Goal: Task Accomplishment & Management: Complete application form

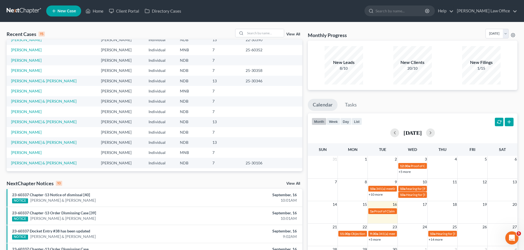
scroll to position [38, 0]
click at [22, 152] on link "[PERSON_NAME]" at bounding box center [26, 151] width 31 height 5
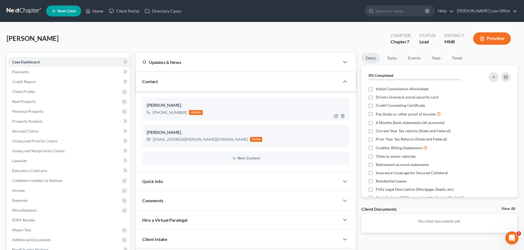
scroll to position [203, 0]
click at [31, 111] on span "Personal Property" at bounding box center [27, 111] width 31 height 5
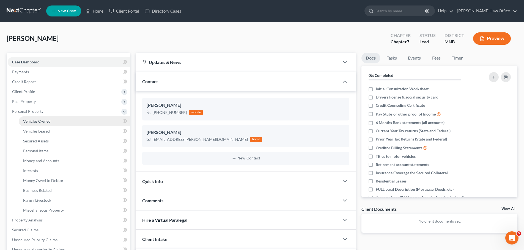
click at [38, 121] on span "Vehicles Owned" at bounding box center [36, 121] width 27 height 5
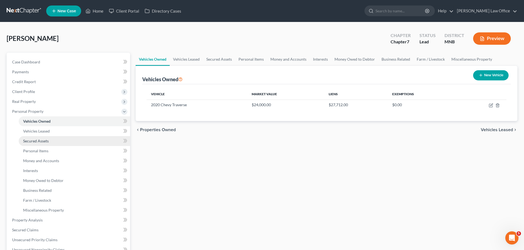
click at [43, 141] on span "Secured Assets" at bounding box center [36, 141] width 26 height 5
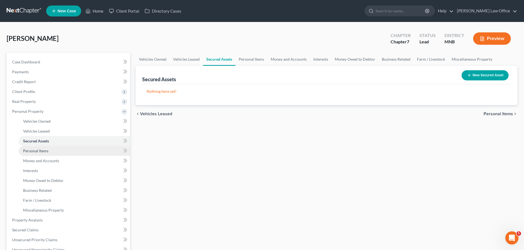
click at [38, 152] on span "Personal Items" at bounding box center [35, 151] width 25 height 5
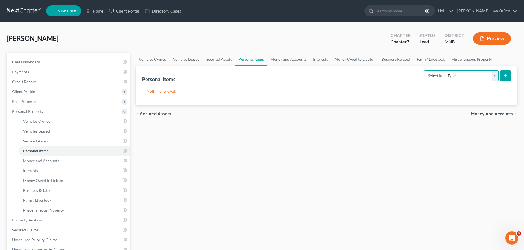
click at [257, 76] on select "Select Item Type Clothing (A/B: 11) Collectibles Of Value (A/B: 8) Electronics …" at bounding box center [461, 75] width 75 height 11
select select "clothing"
click at [257, 70] on select "Select Item Type Clothing (A/B: 11) Collectibles Of Value (A/B: 8) Electronics …" at bounding box center [461, 75] width 75 height 11
click at [257, 57] on link "Interests" at bounding box center [320, 59] width 21 height 13
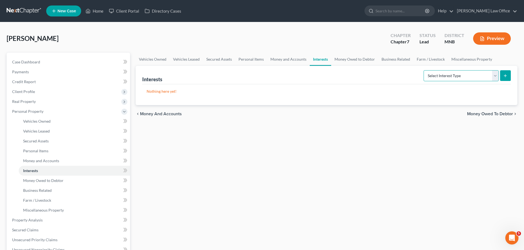
click at [257, 74] on select "Select Interest Type 401K (A/B: 21) Annuity (A/B: 23) Bond (A/B: 18) Education …" at bounding box center [460, 75] width 75 height 11
select select "pension_plan"
click at [257, 70] on select "Select Interest Type 401K (A/B: 21) Annuity (A/B: 23) Bond (A/B: 18) Education …" at bounding box center [460, 75] width 75 height 11
click at [257, 74] on icon "submit" at bounding box center [505, 76] width 4 height 4
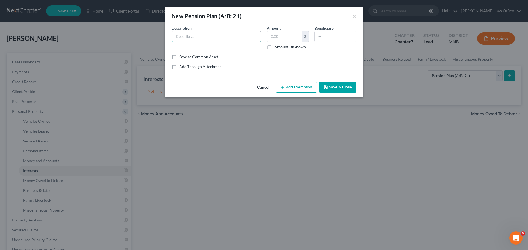
click at [182, 32] on input "text" at bounding box center [216, 36] width 89 height 10
type input "PERA Pension"
type input "21,000.00"
click at [257, 33] on input "text" at bounding box center [335, 36] width 42 height 10
type input "Debtor"
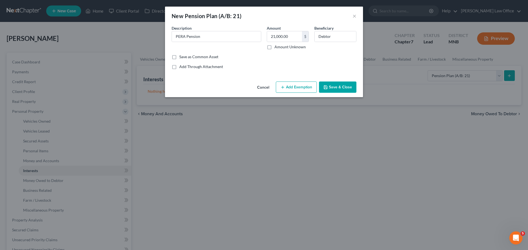
click at [257, 88] on button "Add Exemption" at bounding box center [296, 88] width 41 height 12
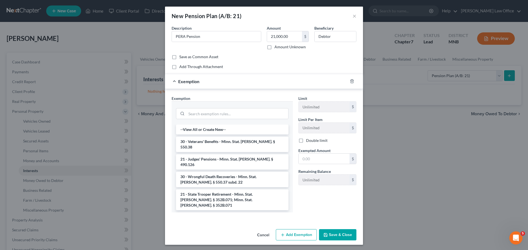
click at [257, 186] on div "New Pension Plan (A/B: 21) × An exemption set must first be selected from the F…" at bounding box center [264, 125] width 528 height 250
click at [257, 82] on icon "button" at bounding box center [352, 81] width 4 height 4
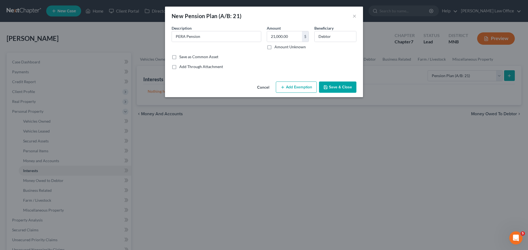
click at [257, 87] on button "Save & Close" at bounding box center [337, 88] width 37 height 12
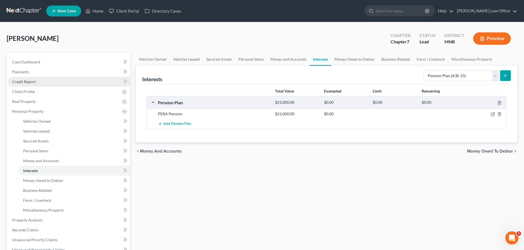
click at [25, 81] on span "Credit Report" at bounding box center [24, 81] width 24 height 5
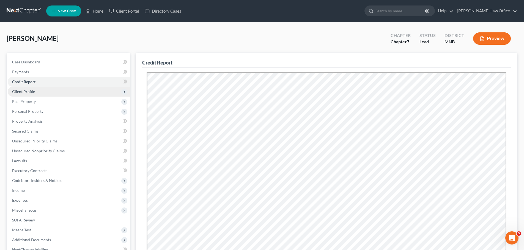
click at [26, 92] on span "Client Profile" at bounding box center [23, 91] width 23 height 5
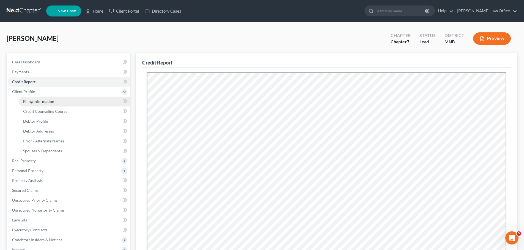
click at [39, 102] on span "Filing Information" at bounding box center [38, 101] width 31 height 5
select select "1"
select select "0"
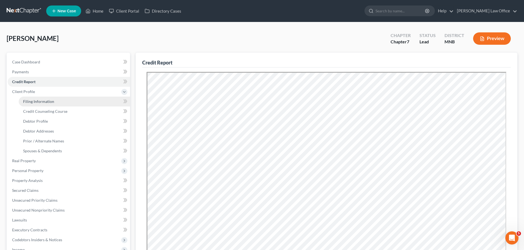
select select "24"
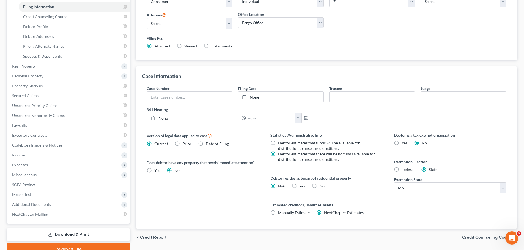
scroll to position [121, 0]
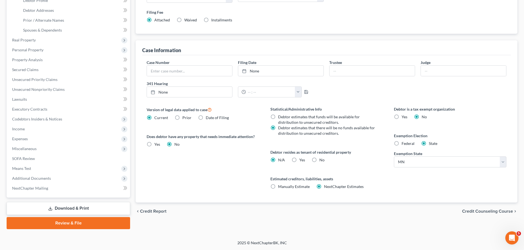
click at [257, 143] on label "Federal" at bounding box center [407, 143] width 13 height 5
click at [257, 143] on input "Federal" at bounding box center [406, 143] width 4 height 4
radio input "true"
radio input "false"
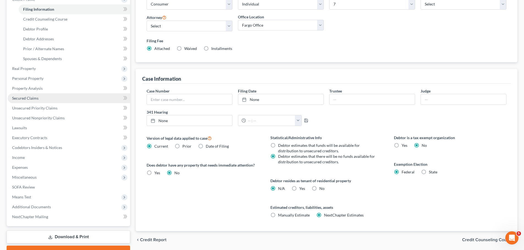
scroll to position [93, 0]
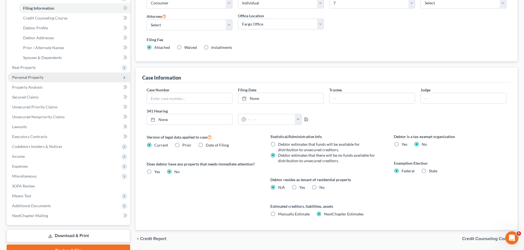
click at [32, 77] on span "Personal Property" at bounding box center [27, 77] width 31 height 5
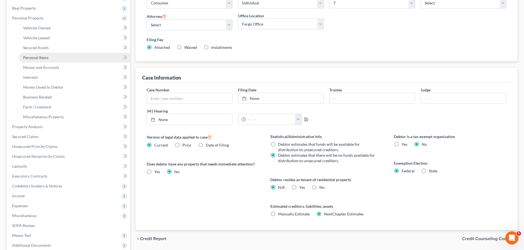
click at [37, 54] on link "Personal Items" at bounding box center [74, 58] width 111 height 10
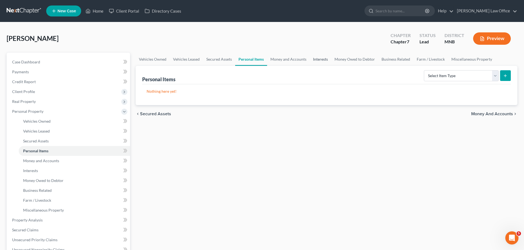
click at [257, 59] on link "Interests" at bounding box center [320, 59] width 21 height 13
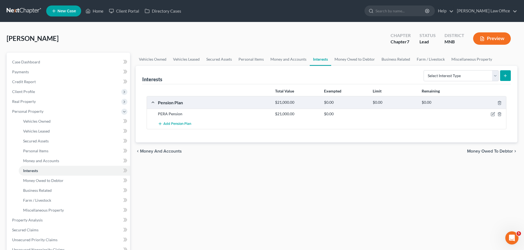
click at [257, 115] on div at bounding box center [486, 113] width 39 height 5
click at [257, 114] on icon "button" at bounding box center [493, 114] width 2 height 2
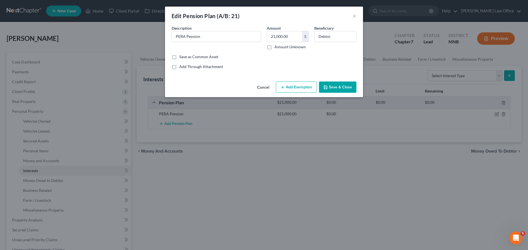
click at [257, 87] on button "Add Exemption" at bounding box center [296, 88] width 41 height 12
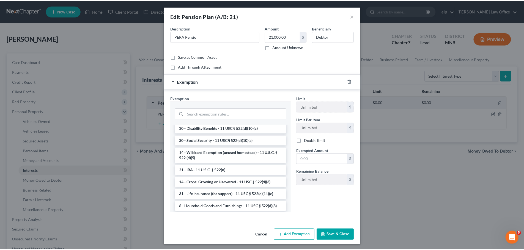
scroll to position [275, 0]
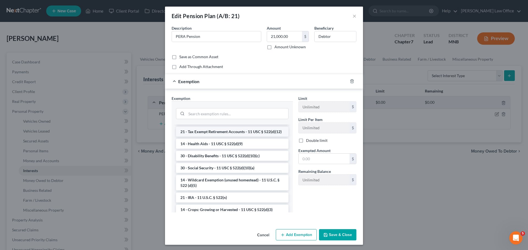
click at [230, 137] on li "21 - Tax Exempt Retirement Accounts - 11 USC § 522(d)(12)" at bounding box center [232, 132] width 112 height 10
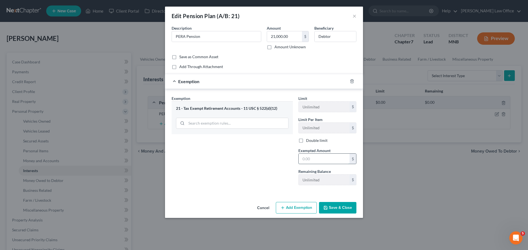
click at [257, 158] on input "text" at bounding box center [324, 159] width 51 height 10
type input "21,000.00"
click at [257, 208] on button "Save & Close" at bounding box center [337, 208] width 37 height 12
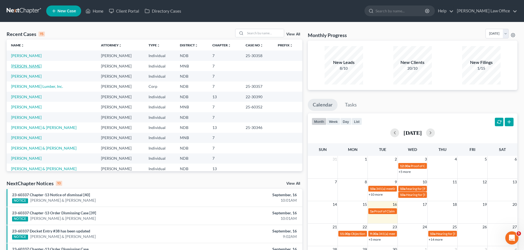
click at [25, 66] on link "[PERSON_NAME]" at bounding box center [26, 66] width 31 height 5
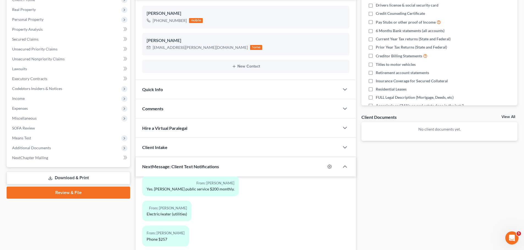
scroll to position [110, 0]
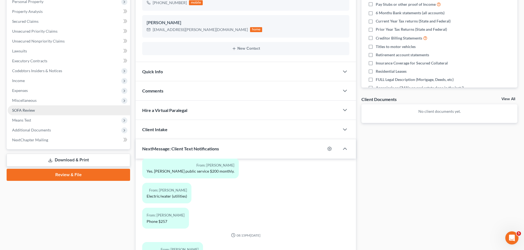
click at [17, 110] on span "SOFA Review" at bounding box center [23, 110] width 23 height 5
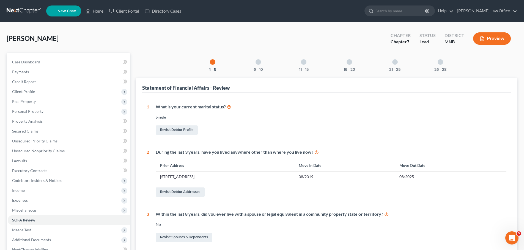
click at [261, 65] on div "6 - 10" at bounding box center [258, 62] width 19 height 19
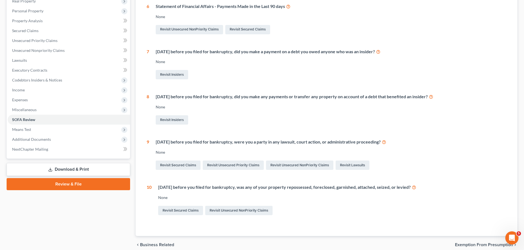
scroll to position [125, 0]
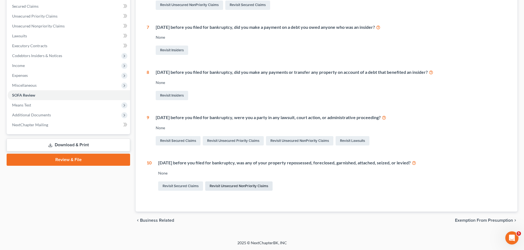
click at [233, 186] on link "Revisit Unsecured NonPriority Claims" at bounding box center [238, 186] width 67 height 9
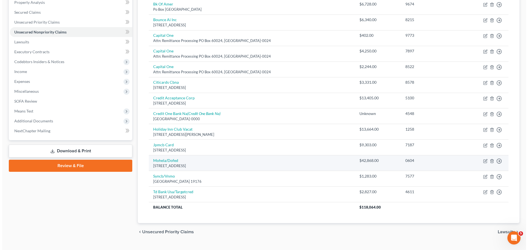
scroll to position [131, 0]
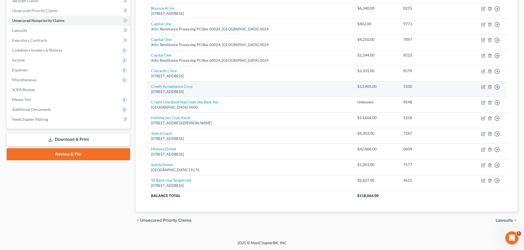
click at [485, 89] on td "Move to D Move to E Move to G Move to Notice Only" at bounding box center [482, 89] width 48 height 16
click at [483, 87] on icon "button" at bounding box center [483, 86] width 2 height 2
select select "23"
select select "0"
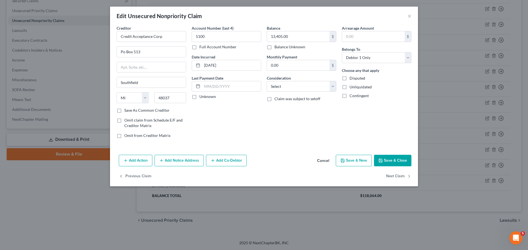
click at [114, 110] on div "Creditor * Credit Acceptance Corp Po Box 513 Southfield State AL AK AR AZ CA CO…" at bounding box center [151, 84] width 75 height 118
click at [124, 111] on label "Save As Common Creditor" at bounding box center [146, 110] width 45 height 5
click at [126, 111] on input "Save As Common Creditor" at bounding box center [128, 110] width 4 height 4
checkbox input "true"
click at [335, 87] on select "Select Cable / Satellite Services Collection Agency Credit Card Debt Debt Couns…" at bounding box center [302, 86] width 70 height 11
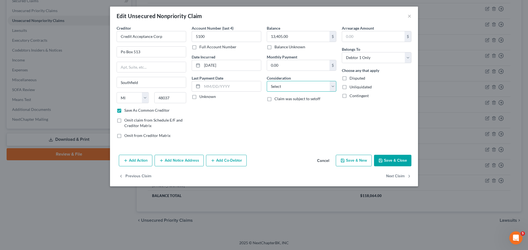
select select "14"
click at [267, 81] on select "Select Cable / Satellite Services Collection Agency Credit Card Debt Debt Couns…" at bounding box center [302, 86] width 70 height 11
click at [284, 107] on input "text" at bounding box center [301, 107] width 69 height 10
type input "Repossessed Vehicle"
click at [135, 160] on button "Add Action" at bounding box center [136, 161] width 34 height 12
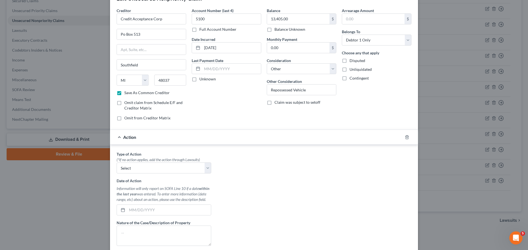
scroll to position [82, 0]
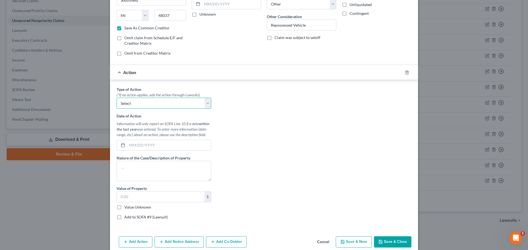
click at [205, 104] on select "Select Repossession Garnishment Foreclosure Personal Injury Attached, Seized, O…" at bounding box center [164, 103] width 95 height 11
select select "0"
click at [117, 98] on select "Select Repossession Garnishment Foreclosure Personal Injury Attached, Seized, O…" at bounding box center [164, 103] width 95 height 11
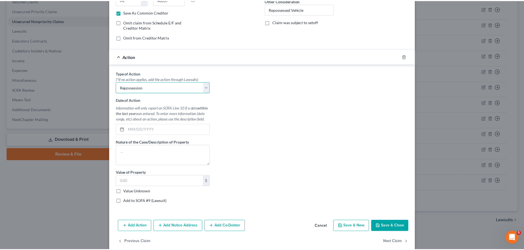
scroll to position [107, 0]
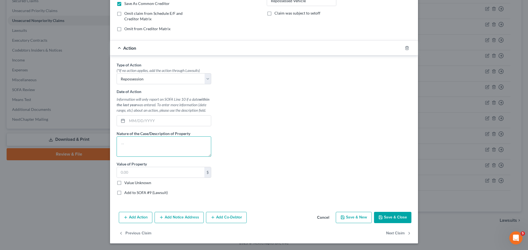
click at [123, 142] on textarea at bounding box center [164, 147] width 95 height 20
type textarea "Kia Sorrento"
click at [124, 184] on label "Value Unknown" at bounding box center [137, 182] width 27 height 5
click at [126, 184] on input "Value Unknown" at bounding box center [128, 182] width 4 height 4
checkbox input "true"
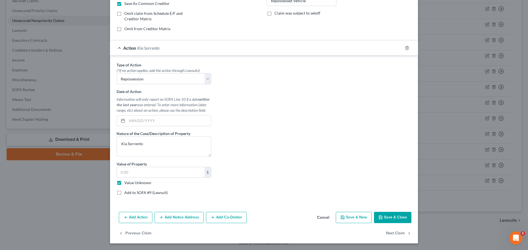
type input "0.00"
click at [397, 217] on button "Save & Close" at bounding box center [392, 218] width 37 height 12
checkbox input "false"
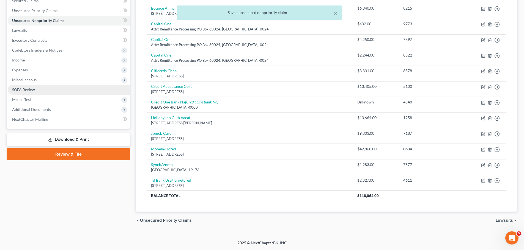
click at [23, 91] on span "SOFA Review" at bounding box center [23, 89] width 23 height 5
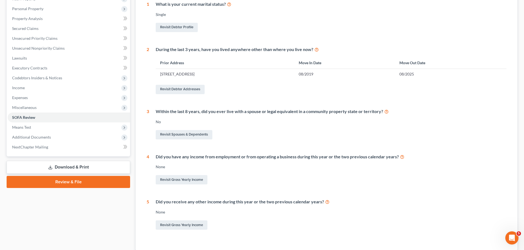
scroll to position [4, 0]
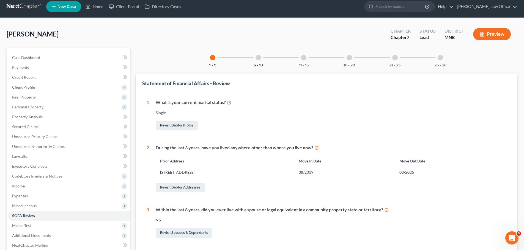
click at [262, 64] on button "6 - 10" at bounding box center [257, 66] width 9 height 4
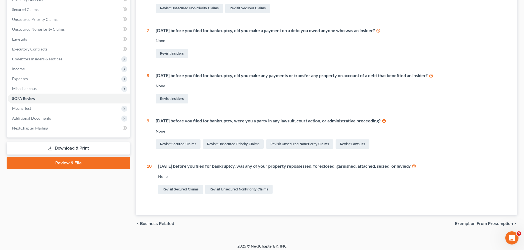
scroll to position [125, 0]
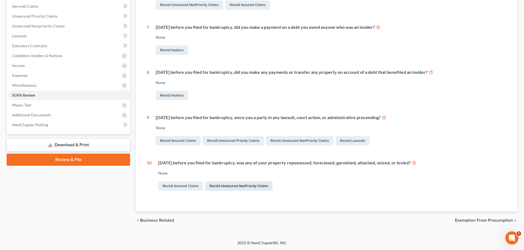
click at [235, 185] on link "Revisit Unsecured NonPriority Claims" at bounding box center [238, 186] width 67 height 9
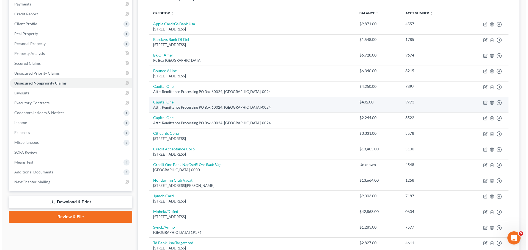
scroll to position [82, 0]
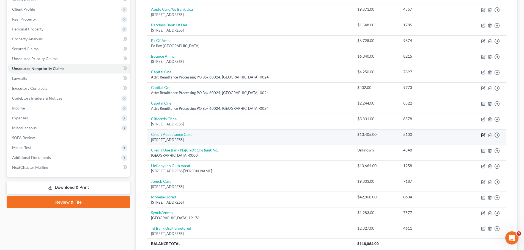
click at [484, 134] on icon "button" at bounding box center [483, 135] width 4 height 4
select select "23"
select select "14"
select select "0"
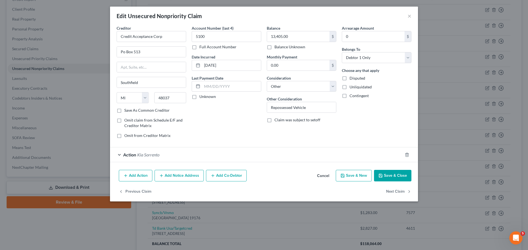
click at [131, 176] on button "Add Action" at bounding box center [136, 176] width 34 height 12
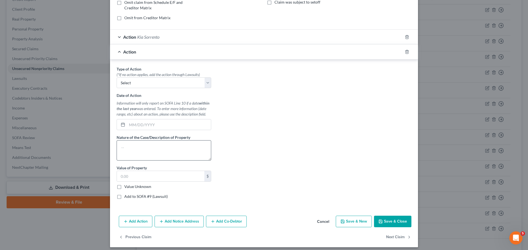
scroll to position [122, 0]
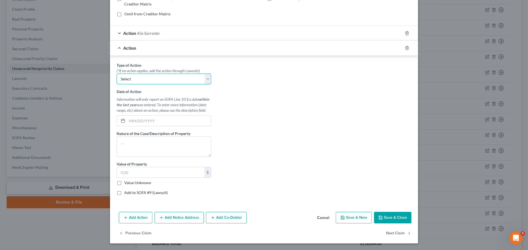
click at [205, 81] on select "Select Repossession Garnishment Foreclosure Personal Injury Attached, Seized, O…" at bounding box center [164, 79] width 95 height 11
select select "0"
click at [117, 74] on select "Select Repossession Garnishment Foreclosure Personal Injury Attached, Seized, O…" at bounding box center [164, 79] width 95 height 11
click at [117, 145] on textarea at bounding box center [164, 147] width 95 height 20
click at [126, 144] on textarea at bounding box center [164, 147] width 95 height 20
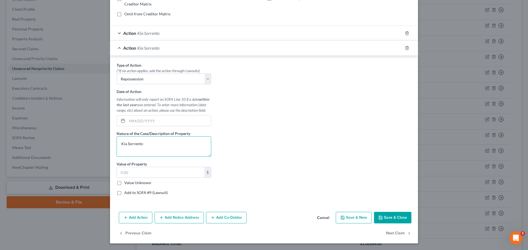
type textarea "Kia Sorrento"
click at [124, 181] on label "Value Unknown" at bounding box center [137, 182] width 27 height 5
click at [126, 181] on input "Value Unknown" at bounding box center [128, 182] width 4 height 4
checkbox input "true"
type input "0.00"
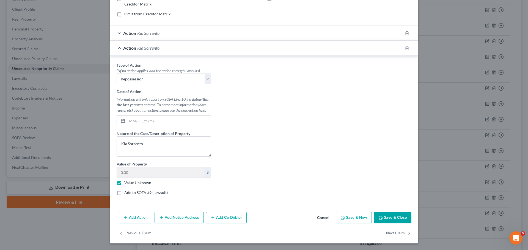
click at [392, 217] on button "Save & Close" at bounding box center [392, 218] width 37 height 12
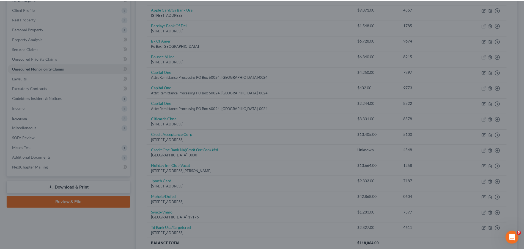
scroll to position [0, 0]
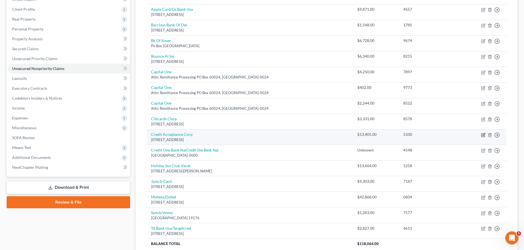
click at [484, 135] on icon "button" at bounding box center [483, 134] width 2 height 2
select select "23"
select select "14"
select select "0"
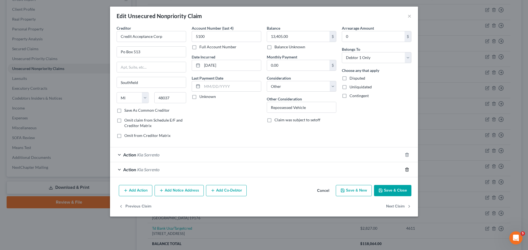
click at [407, 170] on line "button" at bounding box center [407, 170] width 0 height 1
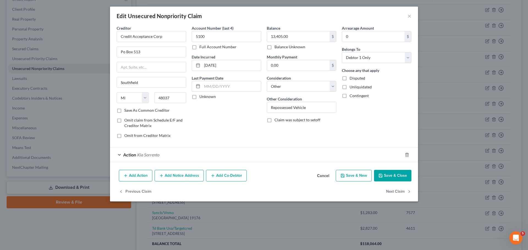
click at [395, 176] on button "Save & Close" at bounding box center [392, 176] width 37 height 12
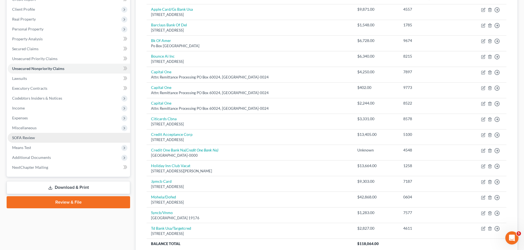
click at [29, 137] on span "SOFA Review" at bounding box center [23, 138] width 23 height 5
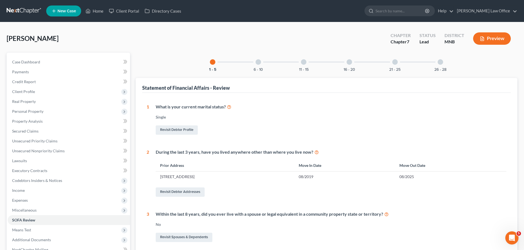
click at [304, 63] on div at bounding box center [303, 61] width 5 height 5
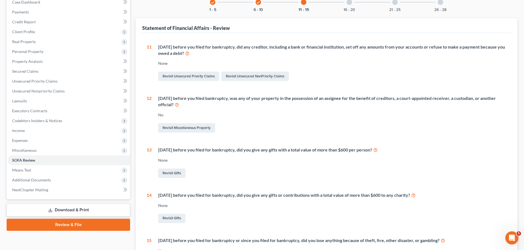
scroll to position [55, 0]
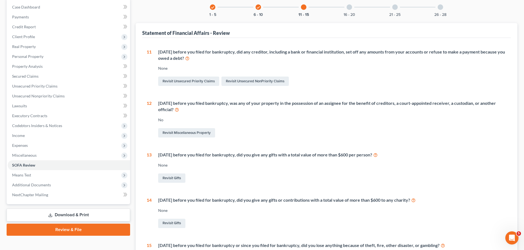
click at [258, 7] on icon "check" at bounding box center [258, 7] width 4 height 4
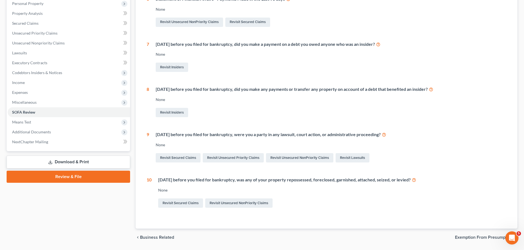
scroll to position [125, 0]
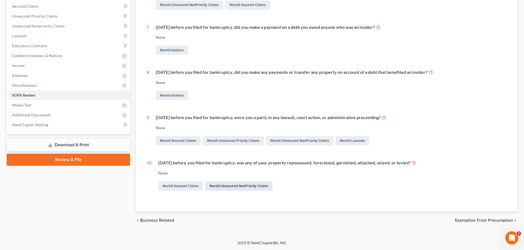
click at [223, 186] on link "Revisit Unsecured NonPriority Claims" at bounding box center [238, 186] width 67 height 9
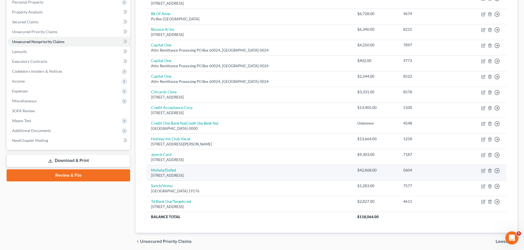
scroll to position [110, 0]
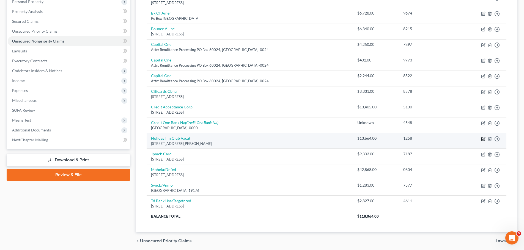
click at [482, 138] on icon "button" at bounding box center [483, 139] width 4 height 4
select select "9"
select select "0"
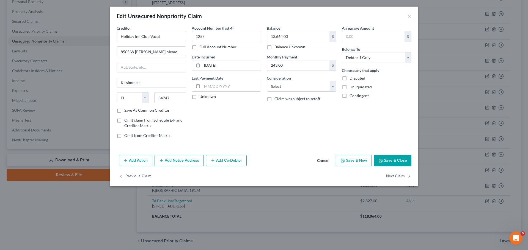
click at [388, 161] on button "Save & Close" at bounding box center [392, 161] width 37 height 12
type input "0"
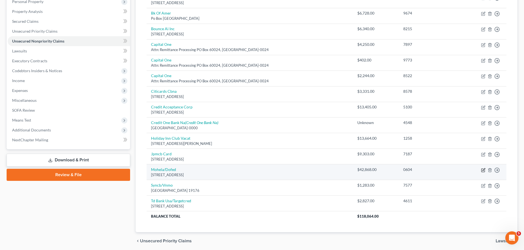
click at [482, 170] on icon "button" at bounding box center [483, 170] width 4 height 4
select select "26"
select select "17"
select select "0"
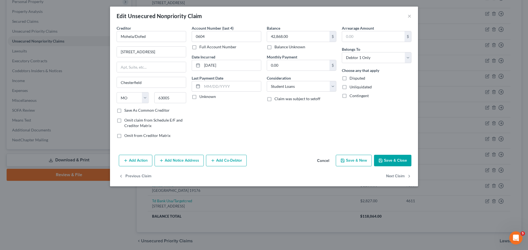
click at [386, 161] on button "Save & Close" at bounding box center [392, 161] width 37 height 12
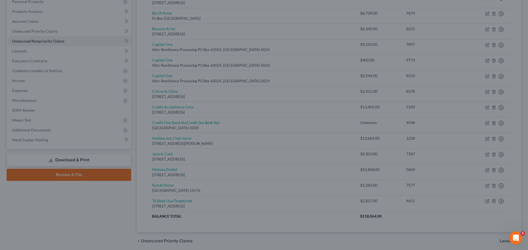
type input "0"
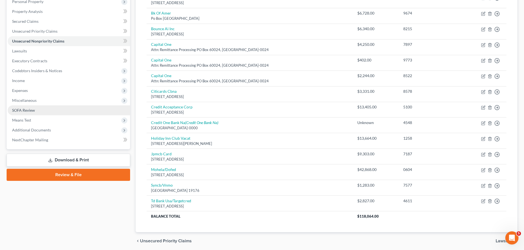
click at [23, 110] on span "SOFA Review" at bounding box center [23, 110] width 23 height 5
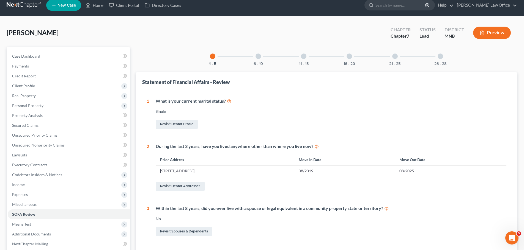
scroll to position [4, 0]
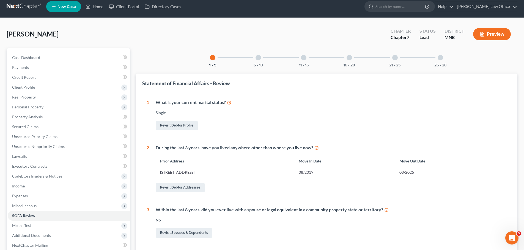
click at [255, 60] on div "6 - 10" at bounding box center [258, 57] width 19 height 19
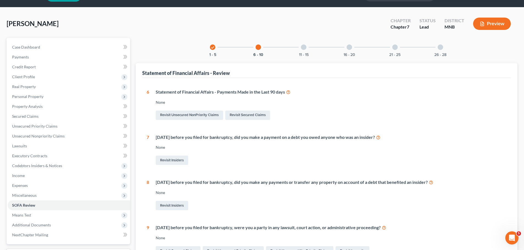
scroll to position [0, 0]
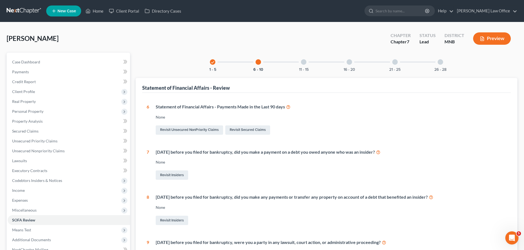
click at [306, 65] on div "11 - 15" at bounding box center [303, 62] width 19 height 19
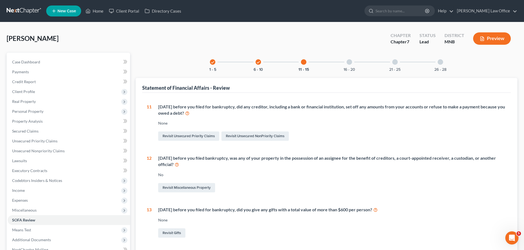
click at [350, 65] on div "16 - 20" at bounding box center [349, 62] width 19 height 19
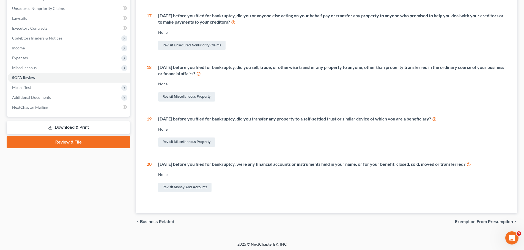
scroll to position [144, 0]
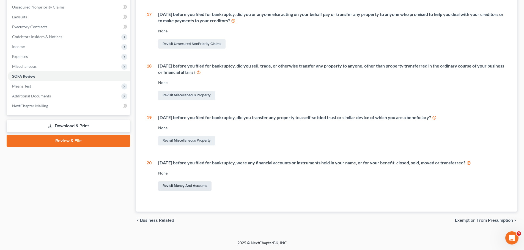
click at [186, 187] on link "Revisit Money and Accounts" at bounding box center [184, 186] width 53 height 9
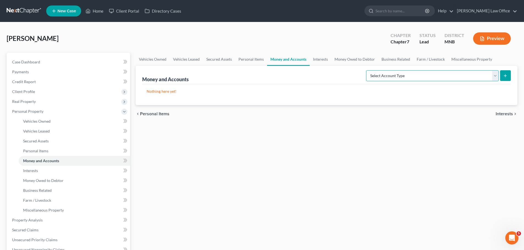
click at [497, 74] on select "Select Account Type Brokerage (A/B: 18, SOFA: 20) Cash on Hand (A/B: 16) Certif…" at bounding box center [432, 75] width 132 height 11
select select "savings"
click at [367, 70] on select "Select Account Type Brokerage (A/B: 18, SOFA: 20) Cash on Hand (A/B: 16) Certif…" at bounding box center [432, 75] width 132 height 11
click at [505, 75] on line "submit" at bounding box center [505, 75] width 0 height 2
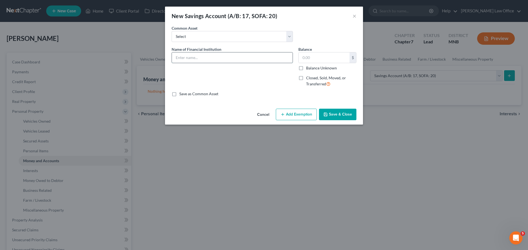
click at [183, 57] on input "text" at bounding box center [232, 58] width 121 height 10
type input "Gate city Savings Account"
click at [306, 78] on label "Closed, Sold, Moved, or Transferred" at bounding box center [331, 81] width 50 height 12
click at [308, 78] on input "Closed, Sold, Moved, or Transferred" at bounding box center [310, 77] width 4 height 4
checkbox input "true"
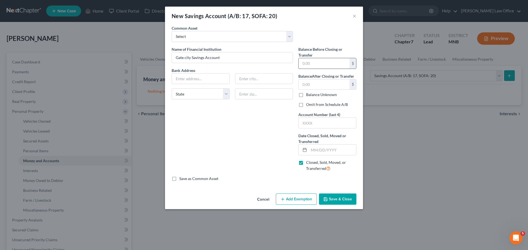
click at [311, 63] on input "text" at bounding box center [324, 63] width 51 height 10
type input "5.00"
click at [306, 104] on label "Omit from Schedule A/B" at bounding box center [327, 104] width 42 height 5
click at [308, 104] on input "Omit from Schedule A/B" at bounding box center [310, 104] width 4 height 4
checkbox input "true"
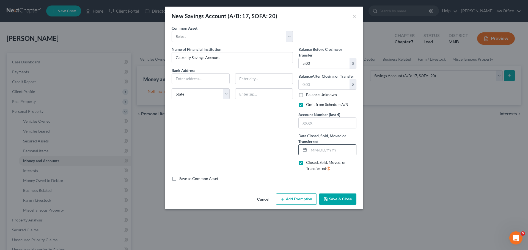
click at [311, 149] on input "text" at bounding box center [332, 150] width 47 height 10
type input "04/15/2025"
click at [340, 199] on button "Save & Close" at bounding box center [337, 200] width 37 height 12
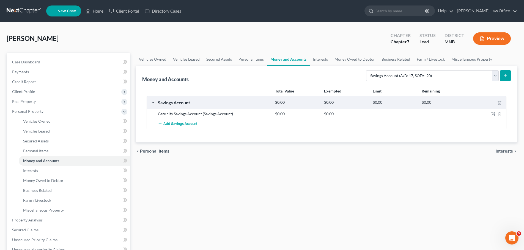
click at [507, 75] on icon "submit" at bounding box center [505, 76] width 4 height 4
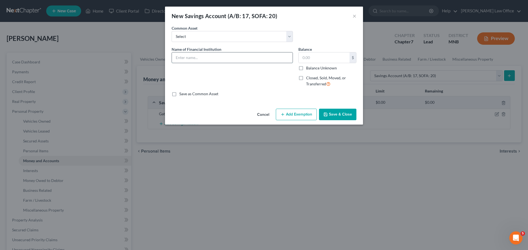
click at [176, 59] on input "text" at bounding box center [232, 58] width 121 height 10
drag, startPoint x: 313, startPoint y: 234, endPoint x: 312, endPoint y: 225, distance: 8.8
click at [313, 234] on div "New Savings Account (A/B: 17, SOFA: 20) × An exemption set must first be select…" at bounding box center [264, 125] width 528 height 250
click at [354, 14] on button "×" at bounding box center [354, 16] width 4 height 7
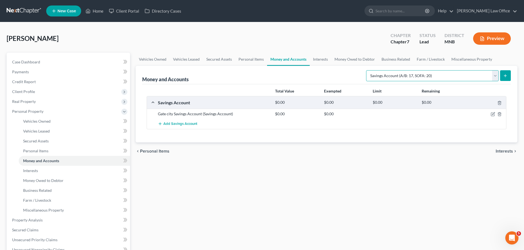
click at [496, 77] on select "Select Account Type Brokerage (A/B: 18, SOFA: 20) Cash on Hand (A/B: 16) Certif…" at bounding box center [432, 75] width 132 height 11
select select "checking"
click at [367, 70] on select "Select Account Type Brokerage (A/B: 18, SOFA: 20) Cash on Hand (A/B: 16) Certif…" at bounding box center [432, 75] width 132 height 11
click at [505, 74] on icon "submit" at bounding box center [505, 76] width 4 height 4
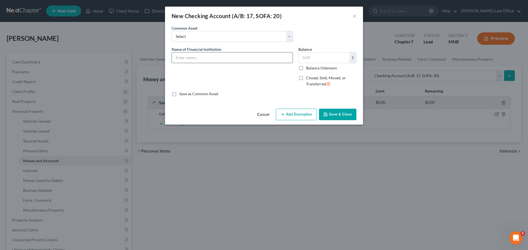
click at [199, 57] on input "text" at bounding box center [232, 58] width 121 height 10
type input "Gate City Checking Account"
click at [306, 68] on label "Balance Unknown" at bounding box center [321, 67] width 31 height 5
click at [308, 68] on input "Balance Unknown" at bounding box center [310, 67] width 4 height 4
checkbox input "true"
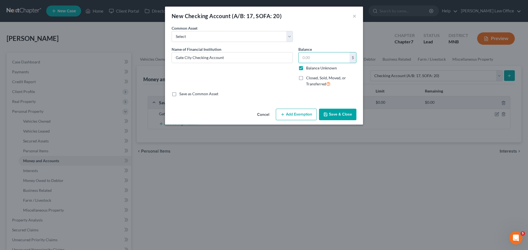
type input "0.00"
click at [306, 78] on label "Closed, Sold, Moved, or Transferred" at bounding box center [331, 81] width 50 height 12
click at [308, 78] on input "Closed, Sold, Moved, or Transferred" at bounding box center [310, 77] width 4 height 4
checkbox input "true"
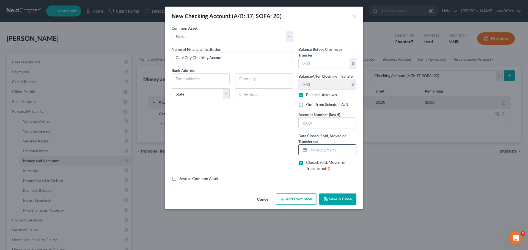
click at [311, 151] on input "text" at bounding box center [332, 150] width 47 height 10
type input "0"
type input "08/15825"
click at [306, 106] on label "Omit from Schedule A/B" at bounding box center [327, 104] width 42 height 5
click at [308, 106] on input "Omit from Schedule A/B" at bounding box center [310, 104] width 4 height 4
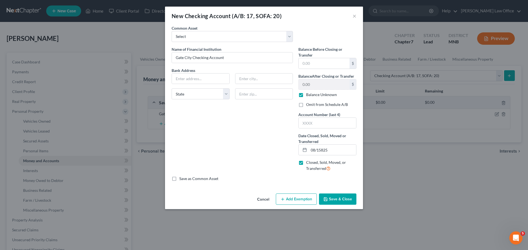
checkbox input "true"
click at [232, 55] on input "Gate City Checking Account" at bounding box center [232, 58] width 121 height 10
type input "Gate City Checking Account (No Access, Joint Acct w/ex)"
click at [336, 201] on button "Save & Close" at bounding box center [337, 200] width 37 height 12
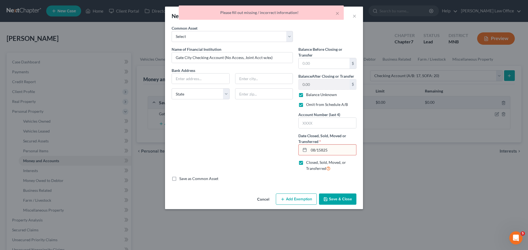
click at [331, 148] on input "08/15825" at bounding box center [332, 150] width 47 height 10
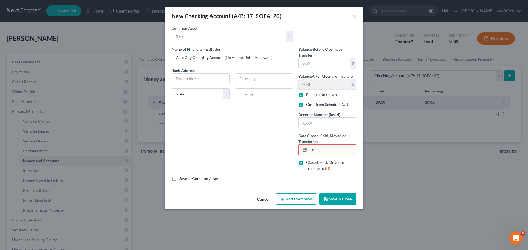
type input "0"
type input "05/15/2025"
click at [342, 199] on button "Save & Close" at bounding box center [337, 200] width 37 height 12
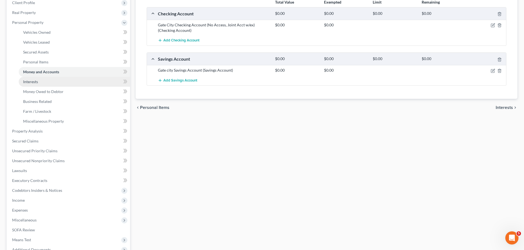
scroll to position [110, 0]
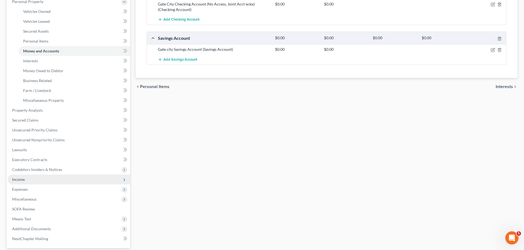
click at [24, 179] on span "Income" at bounding box center [18, 179] width 13 height 5
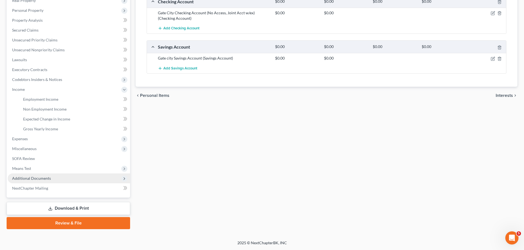
scroll to position [101, 0]
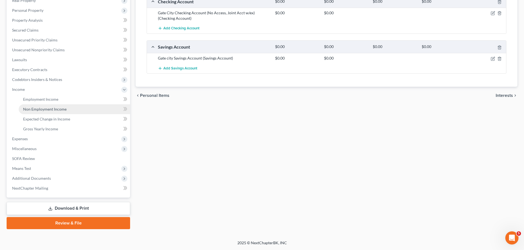
click at [48, 108] on span "Non Employment Income" at bounding box center [44, 109] width 43 height 5
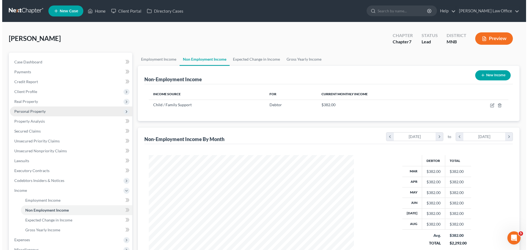
scroll to position [103, 216]
click at [35, 111] on span "Personal Property" at bounding box center [27, 111] width 31 height 5
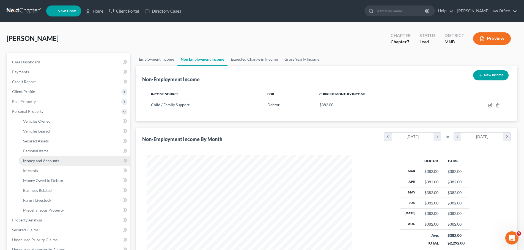
click at [50, 161] on span "Money and Accounts" at bounding box center [41, 161] width 36 height 5
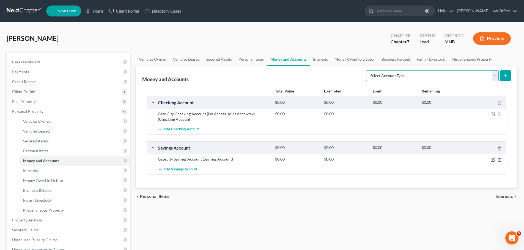
click at [492, 76] on select "Select Account Type Brokerage (A/B: 18, SOFA: 20) Cash on Hand (A/B: 16) Certif…" at bounding box center [432, 75] width 132 height 11
select select "checking"
click at [367, 70] on select "Select Account Type Brokerage (A/B: 18, SOFA: 20) Cash on Hand (A/B: 16) Certif…" at bounding box center [432, 75] width 132 height 11
click at [508, 76] on button "submit" at bounding box center [505, 75] width 11 height 11
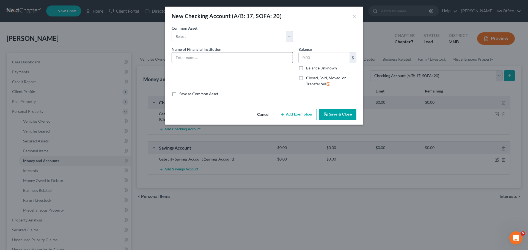
click at [186, 56] on input "text" at bounding box center [232, 58] width 121 height 10
type input "Gate City Bank Checking Acct Endin 1358"
click at [336, 113] on button "Save & Close" at bounding box center [337, 115] width 37 height 12
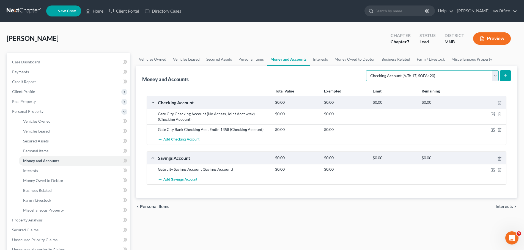
click at [497, 76] on select "Select Account Type Brokerage (A/B: 18, SOFA: 20) Cash on Hand (A/B: 16) Certif…" at bounding box center [432, 75] width 132 height 11
select select "savings"
click at [367, 70] on select "Select Account Type Brokerage (A/B: 18, SOFA: 20) Cash on Hand (A/B: 16) Certif…" at bounding box center [432, 75] width 132 height 11
click at [507, 74] on button "submit" at bounding box center [505, 75] width 11 height 11
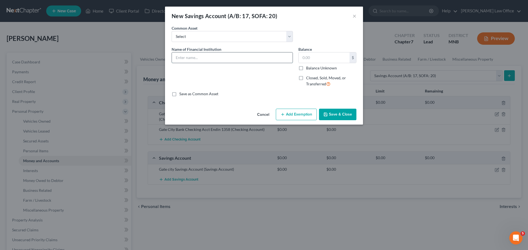
click at [195, 54] on input "text" at bounding box center [232, 58] width 121 height 10
type input "Gate City Savings Account Ending 1517"
drag, startPoint x: 332, startPoint y: 117, endPoint x: 268, endPoint y: 117, distance: 63.8
click at [332, 117] on button "Save & Close" at bounding box center [337, 115] width 37 height 12
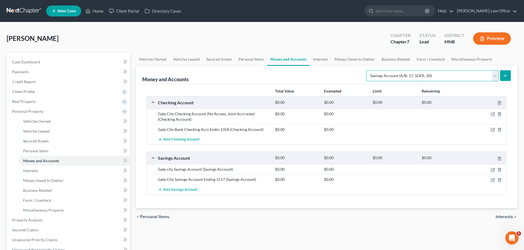
click at [498, 76] on select "Select Account Type Brokerage (A/B: 18, SOFA: 20) Cash on Hand (A/B: 16) Certif…" at bounding box center [432, 75] width 132 height 11
select select "other"
click at [367, 70] on select "Select Account Type Brokerage (A/B: 18, SOFA: 20) Cash on Hand (A/B: 16) Certif…" at bounding box center [432, 75] width 132 height 11
click at [505, 76] on line "submit" at bounding box center [505, 75] width 0 height 2
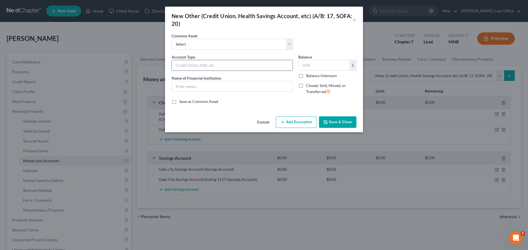
click at [181, 65] on input "text" at bounding box center [232, 65] width 121 height 10
type input "Flexible Spending Account"
click at [339, 122] on button "Save & Close" at bounding box center [337, 123] width 37 height 12
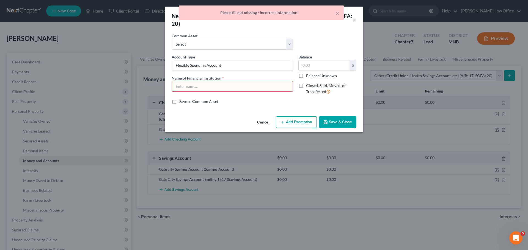
click at [184, 86] on input "text" at bounding box center [232, 86] width 121 height 10
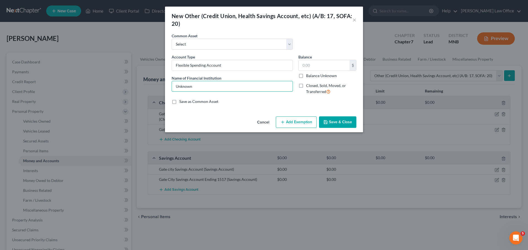
type input "Unknown"
click at [179, 100] on label "Save as Common Asset" at bounding box center [198, 101] width 39 height 5
click at [181, 100] on input "Save as Common Asset" at bounding box center [183, 101] width 4 height 4
checkbox input "true"
click at [334, 118] on button "Save & Close" at bounding box center [337, 123] width 37 height 12
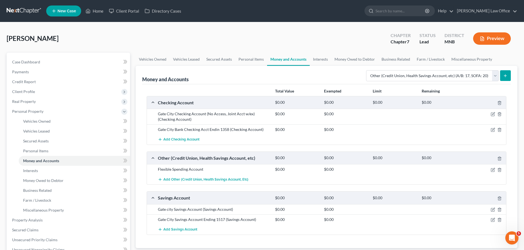
click at [506, 74] on icon "submit" at bounding box center [505, 76] width 4 height 4
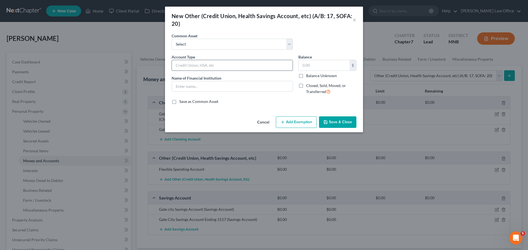
click at [187, 61] on input "text" at bounding box center [232, 65] width 121 height 10
type input "Health Savings Account"
click at [194, 86] on input "text" at bounding box center [232, 86] width 121 height 10
type input "Unknown"
click at [332, 121] on button "Save & Close" at bounding box center [337, 123] width 37 height 12
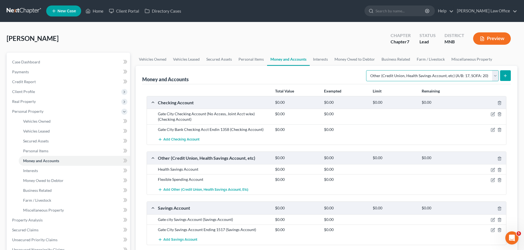
click at [496, 78] on select "Select Account Type Brokerage (A/B: 18, SOFA: 20) Cash on Hand (A/B: 16) Certif…" at bounding box center [432, 75] width 132 height 11
select select "cash_on_hand"
click at [367, 70] on select "Select Account Type Brokerage (A/B: 18, SOFA: 20) Cash on Hand (A/B: 16) Certif…" at bounding box center [432, 75] width 132 height 11
click at [510, 75] on button "submit" at bounding box center [505, 75] width 11 height 11
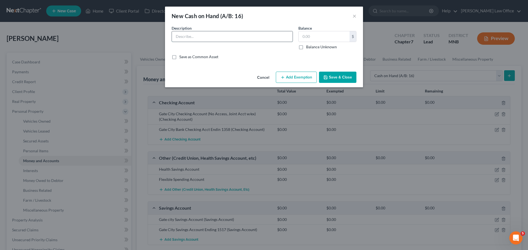
click at [199, 36] on input "text" at bounding box center [232, 36] width 121 height 10
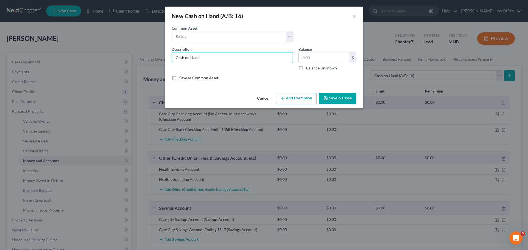
type input "Cash on Hand"
click at [338, 98] on button "Save & Close" at bounding box center [337, 99] width 37 height 12
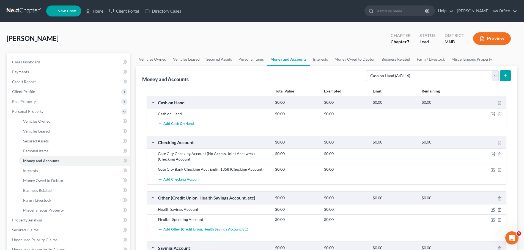
click at [290, 60] on link "Money and Accounts" at bounding box center [288, 59] width 43 height 13
click at [495, 75] on select "Select Account Type Brokerage (A/B: 18, SOFA: 20) Cash on Hand (A/B: 16) Certif…" at bounding box center [432, 75] width 132 height 11
select select "security_deposits"
click at [367, 70] on select "Select Account Type Brokerage (A/B: 18, SOFA: 20) Cash on Hand (A/B: 16) Certif…" at bounding box center [432, 75] width 132 height 11
click at [509, 75] on button "submit" at bounding box center [505, 75] width 11 height 11
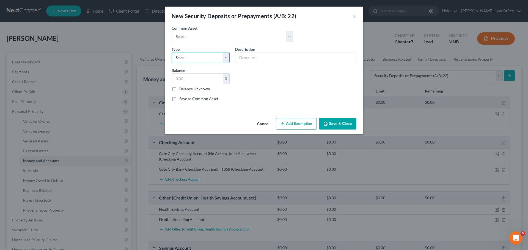
click at [225, 57] on select "Select Electric Gas Heating Oil Security Deposit On Rental Unit Prepaid Rent Te…" at bounding box center [201, 57] width 58 height 11
select select "3"
click at [172, 52] on select "Select Electric Gas Heating Oil Security Deposit On Rental Unit Prepaid Rent Te…" at bounding box center [201, 57] width 58 height 11
click at [259, 57] on input "text" at bounding box center [295, 58] width 121 height 10
type input "Deposit with South Shore Lending"
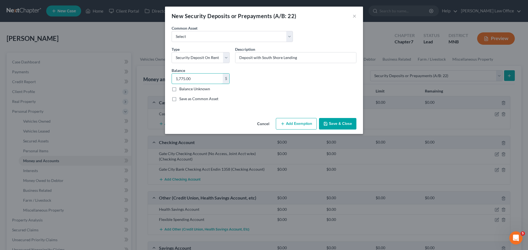
type input "1,775.00"
click at [298, 122] on button "Add Exemption" at bounding box center [296, 124] width 41 height 12
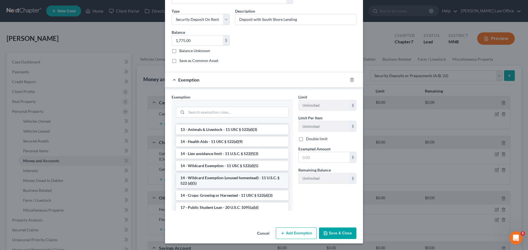
scroll to position [49, 0]
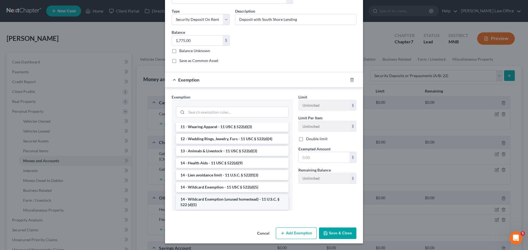
click at [218, 200] on li "14 - Wildcard Exemption (unused homestead) - 11 U.S.C. § 522 (d)(5)" at bounding box center [232, 202] width 112 height 15
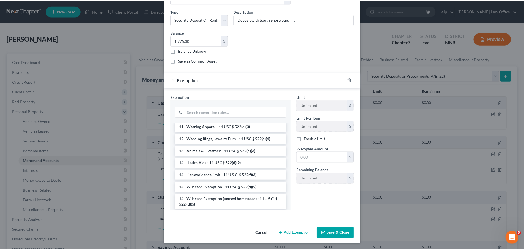
scroll to position [11, 0]
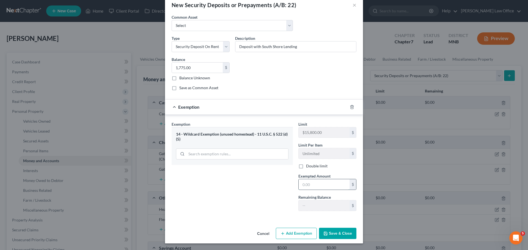
click at [311, 183] on input "text" at bounding box center [324, 185] width 51 height 10
type input "1,775.00"
click at [331, 237] on button "Save & Close" at bounding box center [337, 234] width 37 height 12
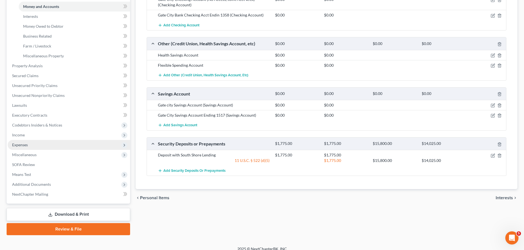
scroll to position [161, 0]
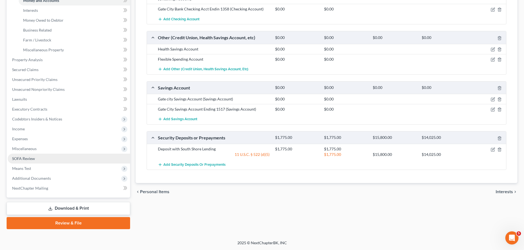
click at [31, 161] on link "SOFA Review" at bounding box center [69, 159] width 122 height 10
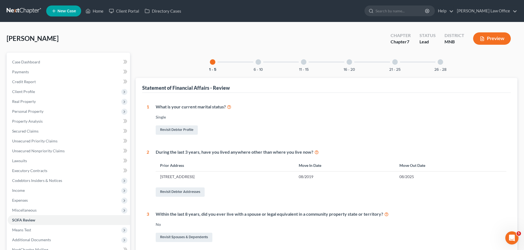
click at [259, 63] on div at bounding box center [257, 61] width 5 height 5
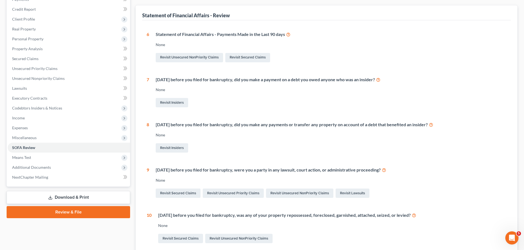
scroll to position [110, 0]
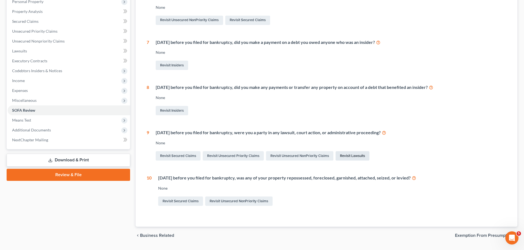
click at [361, 156] on link "Revisit Lawsuits" at bounding box center [352, 155] width 34 height 9
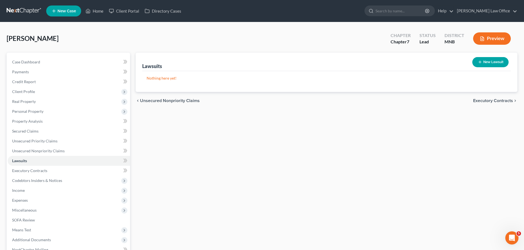
click at [495, 61] on button "New Lawsuit" at bounding box center [490, 62] width 36 height 10
select select "0"
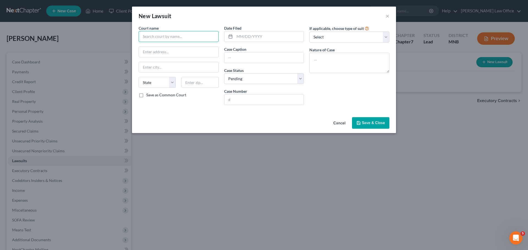
click at [154, 34] on input "text" at bounding box center [179, 36] width 80 height 11
type input "Clay County District Court"
click at [178, 46] on div "Clay County District Court" at bounding box center [171, 45] width 57 height 5
type input "807 11th St N"
type input "Moorhead"
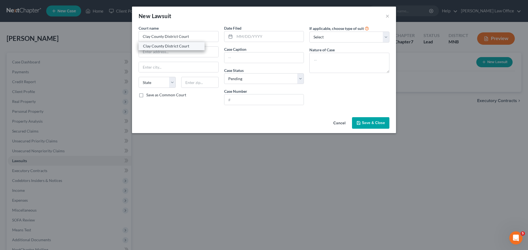
select select "24"
type input "56560"
click at [146, 96] on label "Save as Common Court" at bounding box center [166, 94] width 40 height 5
click at [148, 96] on input "Save as Common Court" at bounding box center [150, 94] width 4 height 4
checkbox input "true"
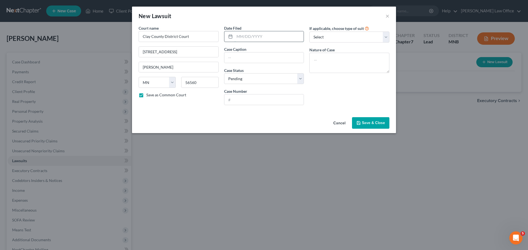
click at [249, 36] on input "text" at bounding box center [268, 36] width 69 height 10
type input "02/05/25"
click at [240, 57] on input "text" at bounding box center [263, 58] width 79 height 10
type input "In Re the Marriage of Lacey Christa Hubert and Ryan Jacob Hubert"
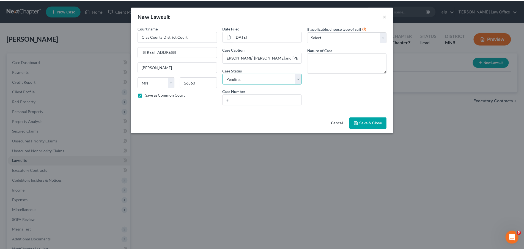
scroll to position [0, 0]
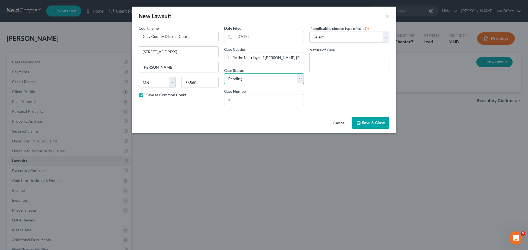
click at [301, 77] on select "Select Pending On Appeal Concluded" at bounding box center [264, 78] width 80 height 11
select select "2"
click at [224, 73] on select "Select Pending On Appeal Concluded" at bounding box center [264, 78] width 80 height 11
click at [235, 98] on input "text" at bounding box center [263, 100] width 79 height 10
type input "14-FA-25-391"
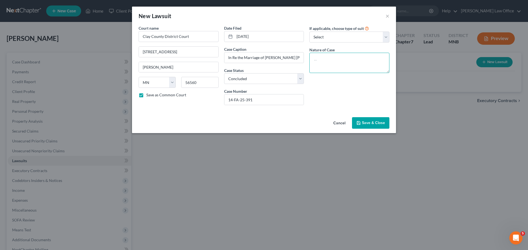
click at [316, 60] on textarea at bounding box center [349, 63] width 80 height 20
type textarea "M"
type textarea "Dissolution with Children"
click at [388, 38] on select "Select Repossession Garnishment Foreclosure Attached, Seized, Or Levied Other" at bounding box center [349, 37] width 80 height 11
select select "4"
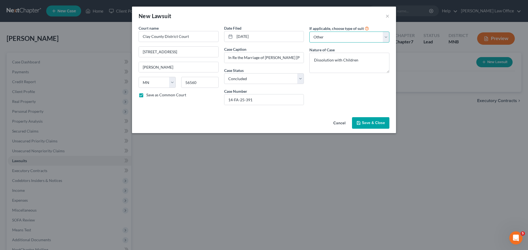
click at [309, 32] on select "Select Repossession Garnishment Foreclosure Attached, Seized, Or Levied Other" at bounding box center [349, 37] width 80 height 11
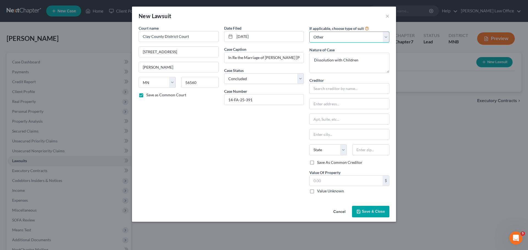
click at [387, 40] on select "Select Repossession Garnishment Foreclosure Attached, Seized, Or Levied Other" at bounding box center [349, 37] width 80 height 11
select select
click at [309, 32] on select "Select Repossession Garnishment Foreclosure Attached, Seized, Or Levied Other" at bounding box center [349, 37] width 80 height 11
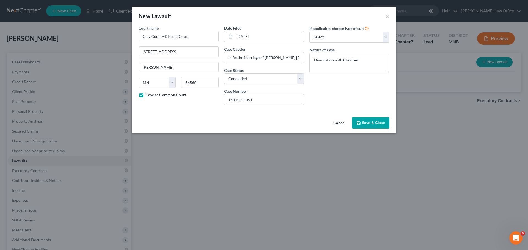
click at [368, 120] on button "Save & Close" at bounding box center [370, 123] width 37 height 12
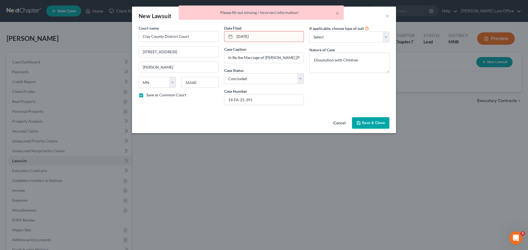
click at [257, 35] on input "02/05/25" at bounding box center [268, 36] width 69 height 10
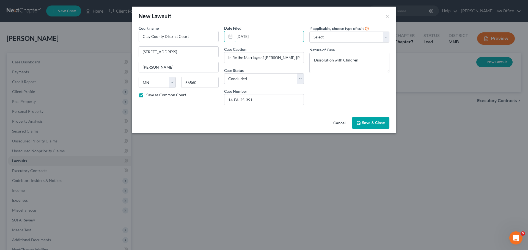
type input "02/05/2025"
click at [377, 122] on span "Save & Close" at bounding box center [373, 123] width 23 height 5
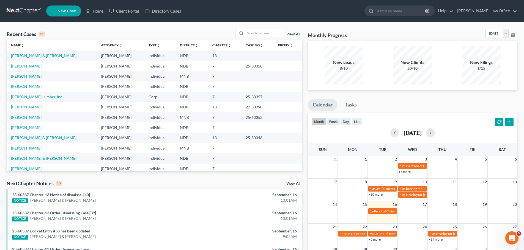
click at [23, 75] on link "[PERSON_NAME]" at bounding box center [26, 76] width 31 height 5
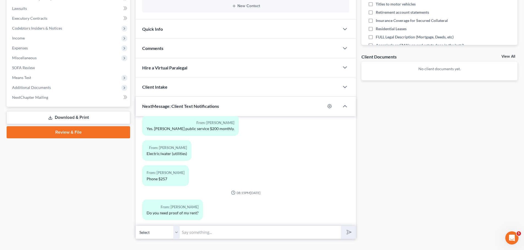
scroll to position [162, 0]
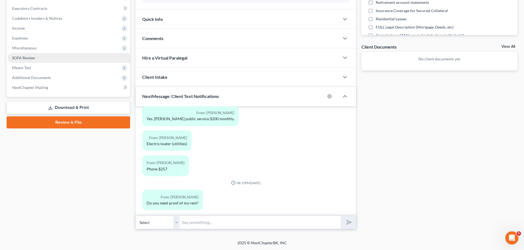
click at [23, 58] on span "SOFA Review" at bounding box center [23, 58] width 23 height 5
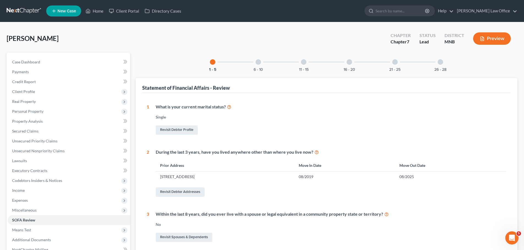
click at [255, 62] on div "6 - 10" at bounding box center [258, 62] width 19 height 19
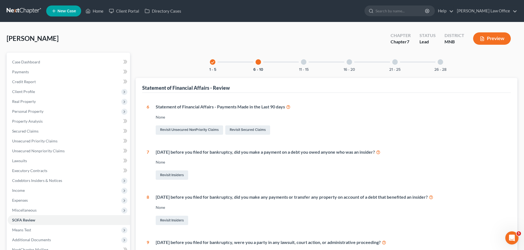
click at [304, 66] on div "11 - 15" at bounding box center [303, 62] width 19 height 19
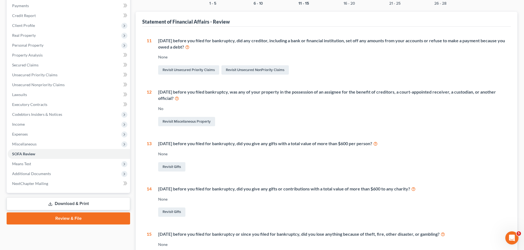
scroll to position [27, 0]
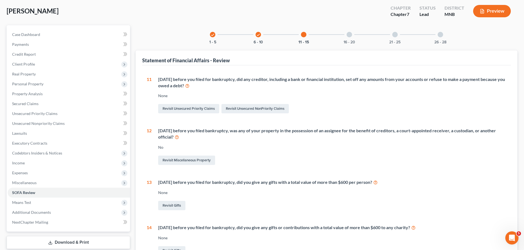
click at [348, 38] on div "16 - 20" at bounding box center [349, 34] width 19 height 19
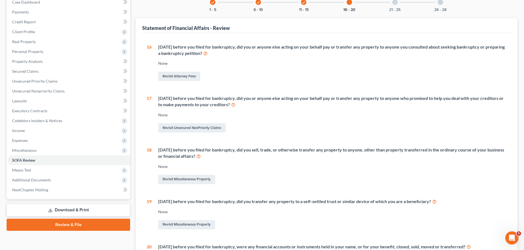
scroll to position [55, 0]
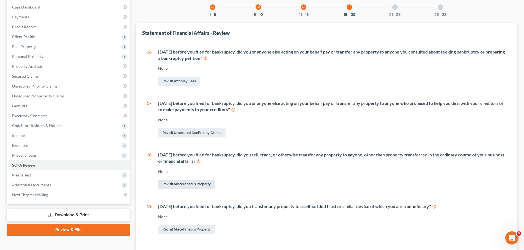
click at [186, 181] on link "Revisit Miscellaneous Property" at bounding box center [186, 184] width 57 height 9
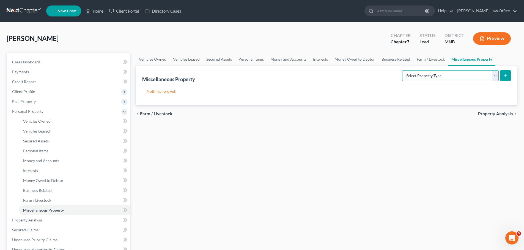
click at [493, 76] on select "Select Property Type Assigned for Creditor Benefit Within 1 Year (SOFA: 12) Hol…" at bounding box center [450, 75] width 96 height 11
select select "transferred"
click at [402, 70] on select "Select Property Type Assigned for Creditor Benefit Within 1 Year (SOFA: 12) Hol…" at bounding box center [450, 75] width 96 height 11
click at [506, 76] on icon "submit" at bounding box center [505, 76] width 4 height 4
select select "Ordinary (within 2 years)"
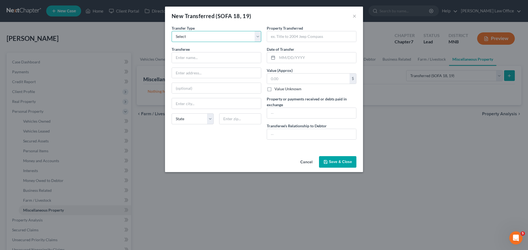
click at [259, 36] on select "Select Ordinary (within 2 years) Within 10 Years" at bounding box center [217, 36] width 90 height 11
click at [259, 37] on select "Select Ordinary (within 2 years) Within 10 Years" at bounding box center [217, 36] width 90 height 11
click at [188, 56] on input "text" at bounding box center [216, 58] width 89 height 10
type input "Ryan Huber"
click at [291, 58] on input "text" at bounding box center [316, 58] width 79 height 10
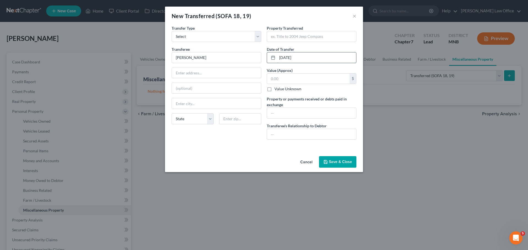
type input "03/05/2025"
click at [274, 90] on label "Value Unknown" at bounding box center [287, 88] width 27 height 5
click at [277, 90] on input "Value Unknown" at bounding box center [279, 88] width 4 height 4
checkbox input "true"
type input "0.00"
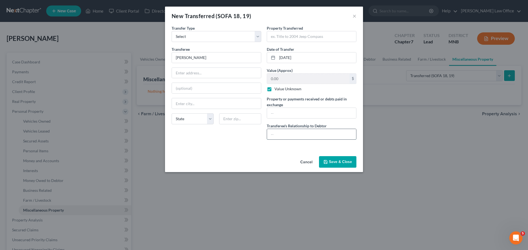
click at [279, 131] on input "text" at bounding box center [311, 134] width 89 height 10
type input "Ex Husband"
click at [274, 35] on input "text" at bounding box center [311, 36] width 89 height 10
type input "1/2 Interest in Holiday Inn Timeshare in Kissimmiee, FL"
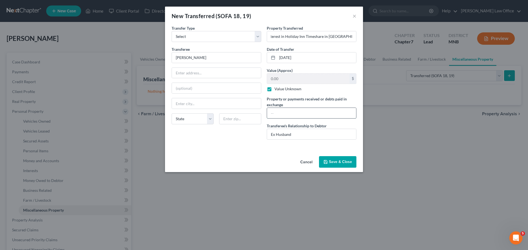
scroll to position [0, 0]
click at [275, 113] on input "text" at bounding box center [311, 113] width 89 height 10
type input "Property Awarded to Ex Husband as Part of Divorce Proceeding"
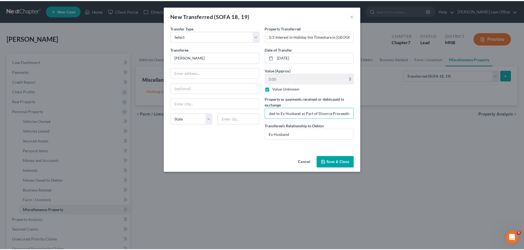
scroll to position [0, 0]
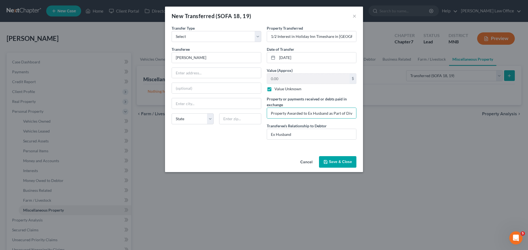
click at [343, 161] on button "Save & Close" at bounding box center [337, 162] width 37 height 12
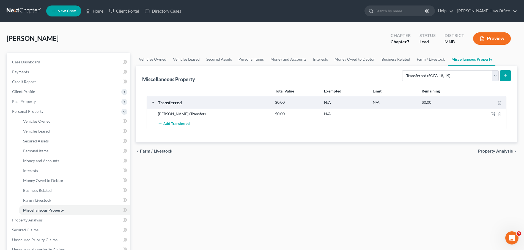
scroll to position [55, 0]
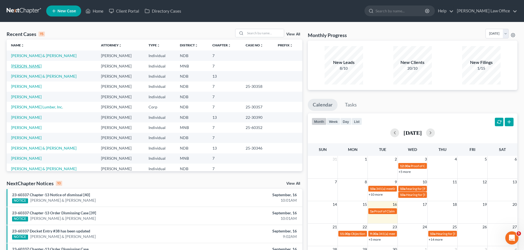
click at [20, 67] on link "[PERSON_NAME]" at bounding box center [26, 66] width 31 height 5
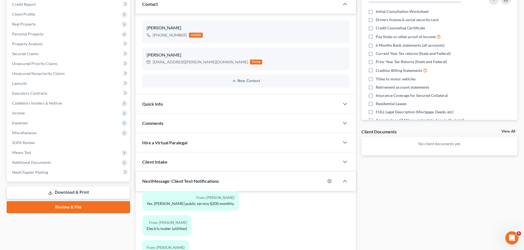
scroll to position [82, 0]
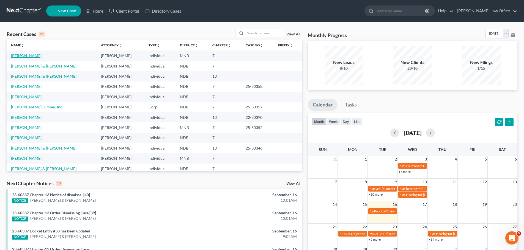
click at [23, 56] on link "[PERSON_NAME]" at bounding box center [26, 55] width 31 height 5
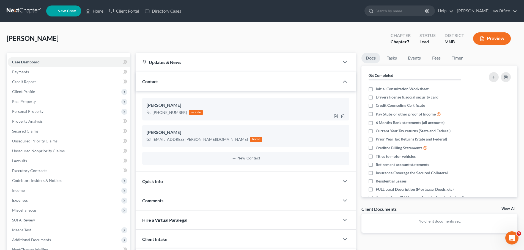
scroll to position [203, 0]
drag, startPoint x: 371, startPoint y: 89, endPoint x: 363, endPoint y: 98, distance: 12.4
click at [261, 89] on label "Initial Consultation Worksheet" at bounding box center [402, 88] width 53 height 5
click at [261, 89] on input "Initial Consultation Worksheet" at bounding box center [380, 88] width 4 height 4
checkbox input "true"
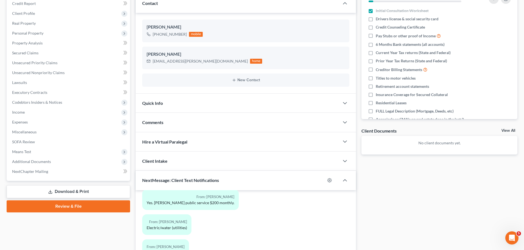
scroll to position [110, 0]
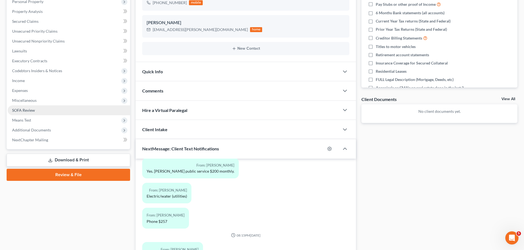
click at [20, 111] on span "SOFA Review" at bounding box center [23, 110] width 23 height 5
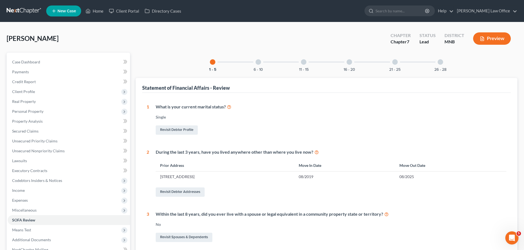
click at [261, 67] on div "16 - 20" at bounding box center [349, 62] width 19 height 19
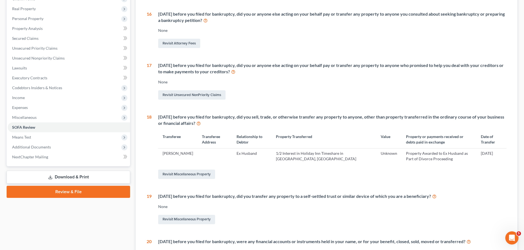
scroll to position [110, 0]
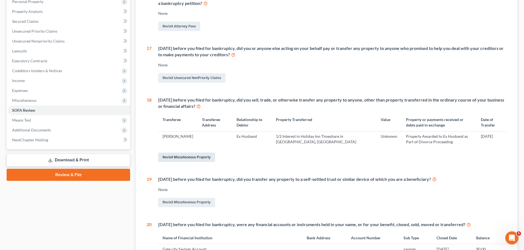
click at [192, 156] on link "Revisit Miscellaneous Property" at bounding box center [186, 157] width 57 height 9
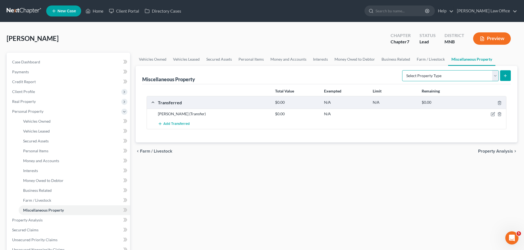
click at [261, 75] on select "Select Property Type Assigned for Creditor Benefit Within 1 Year (SOFA: 12) Hol…" at bounding box center [450, 75] width 96 height 11
select select "transferred"
click at [261, 70] on select "Select Property Type Assigned for Creditor Benefit Within 1 Year (SOFA: 12) Hol…" at bounding box center [450, 75] width 96 height 11
click at [261, 75] on line "submit" at bounding box center [505, 75] width 0 height 2
select select "Ordinary (within 2 years)"
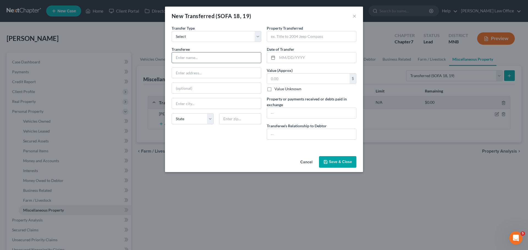
click at [192, 58] on input "text" at bounding box center [216, 58] width 89 height 10
type input "Darla Velez"
type input "1216 24th Ave. South"
type input "56560"
type input "Moorhead"
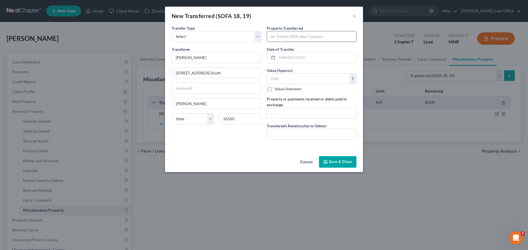
click at [261, 35] on input "text" at bounding box center [311, 36] width 89 height 10
type input "Debtor's former homestead"
type input "08/08/2025"
click at [261, 79] on input "text" at bounding box center [308, 79] width 82 height 10
type input "286,000.00"
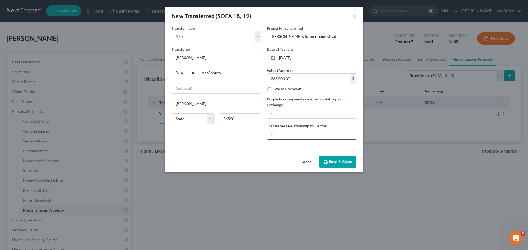
drag, startPoint x: 276, startPoint y: 136, endPoint x: 279, endPoint y: 137, distance: 3.9
click at [261, 136] on input "text" at bounding box center [311, 134] width 89 height 10
type input "None"
click at [261, 161] on button "Save & Close" at bounding box center [337, 162] width 37 height 12
